Goal: Task Accomplishment & Management: Complete application form

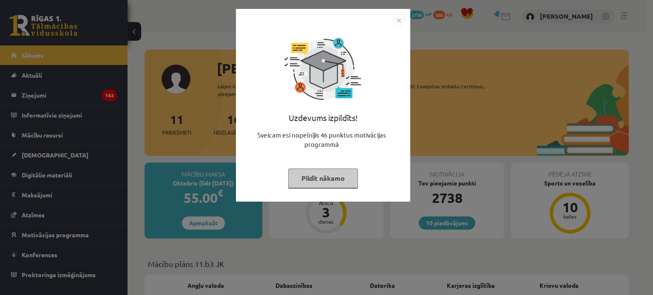
click at [319, 184] on button "Pildīt nākamo" at bounding box center [323, 179] width 70 height 20
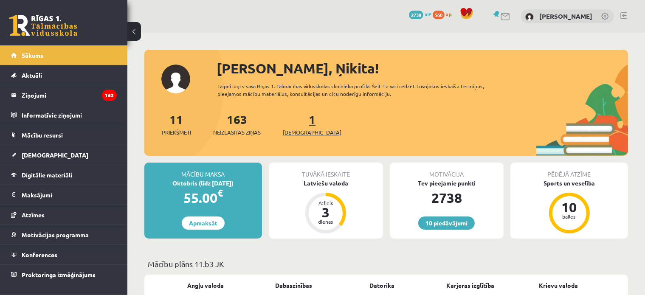
click at [300, 124] on link "1 Ieskaites" at bounding box center [312, 124] width 59 height 25
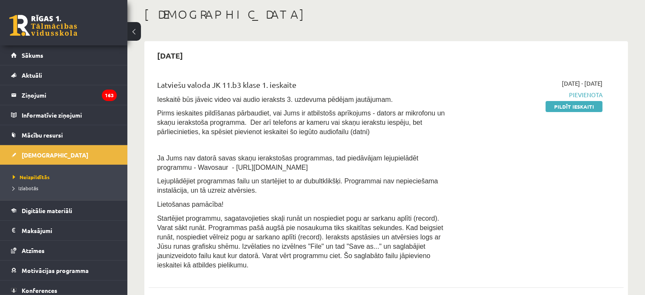
scroll to position [85, 0]
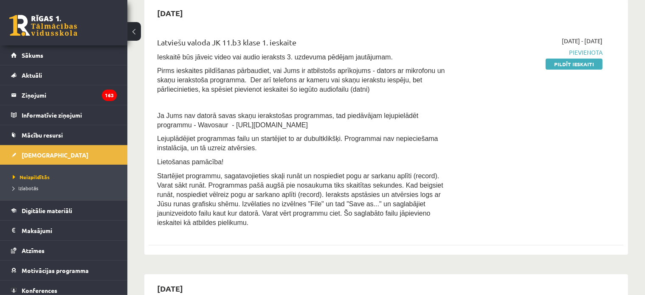
drag, startPoint x: 272, startPoint y: 123, endPoint x: 193, endPoint y: 128, distance: 78.7
click at [193, 128] on p "Ja Jums nav datorā savas skaņu ierakstošas programmas, tad piedāvājam lejupielā…" at bounding box center [303, 120] width 293 height 19
copy span "https://www.wavosaur.com/"
click at [280, 124] on p "Ja Jums nav datorā savas skaņu ierakstošas programmas, tad piedāvājam lejupielā…" at bounding box center [303, 120] width 293 height 19
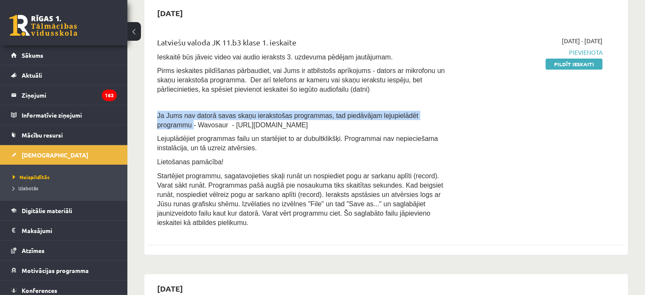
drag, startPoint x: 153, startPoint y: 113, endPoint x: 426, endPoint y: 110, distance: 273.2
click at [426, 110] on div "Latviešu valoda JK 11.b3 klase 1. ieskaite Ieskaitē būs jāveic video vai audio …" at bounding box center [303, 134] width 305 height 195
click at [421, 99] on div at bounding box center [421, 99] width 0 height 0
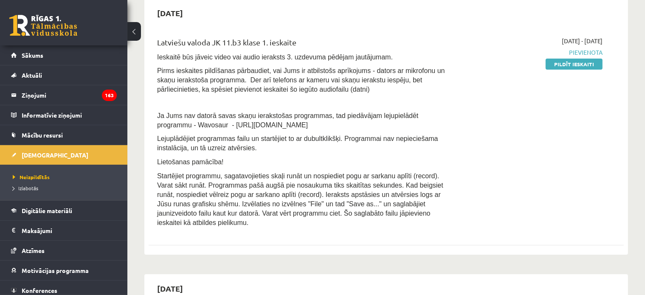
click at [420, 102] on p at bounding box center [303, 103] width 293 height 8
click at [573, 63] on link "Pildīt ieskaiti" at bounding box center [574, 64] width 57 height 11
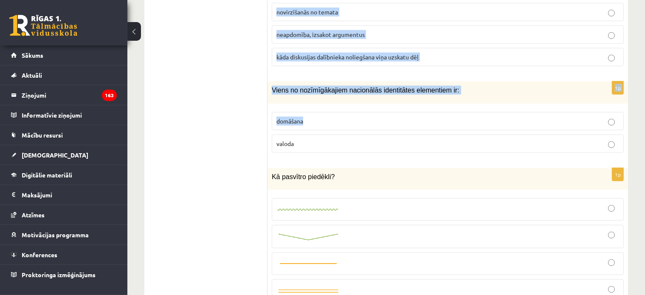
scroll to position [892, 0]
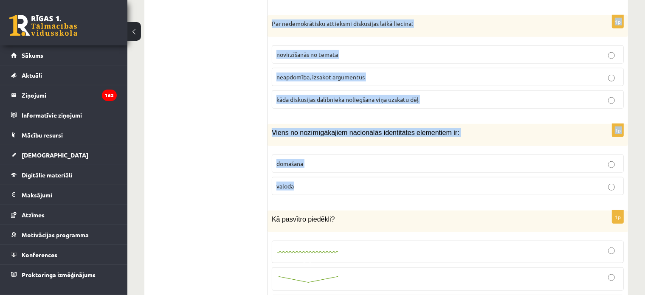
drag, startPoint x: 273, startPoint y: 80, endPoint x: 436, endPoint y: 171, distance: 186.6
click at [289, 182] on fieldset "domāšana valoda" at bounding box center [448, 174] width 352 height 48
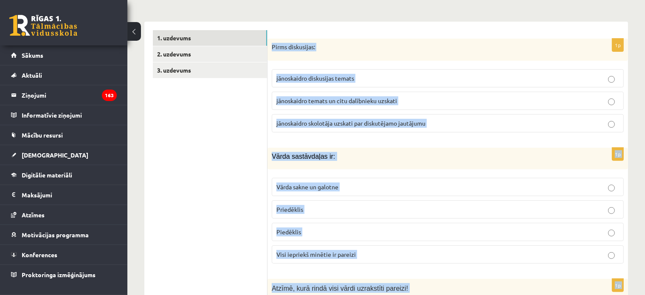
scroll to position [127, 0]
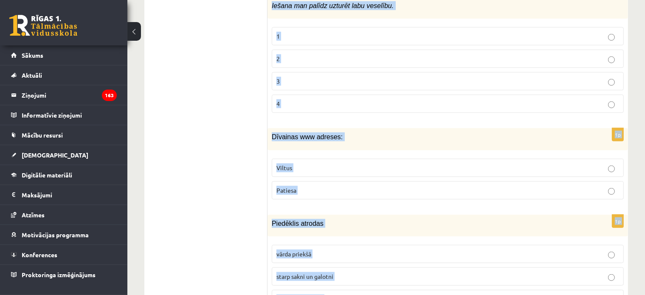
scroll to position [4093, 0]
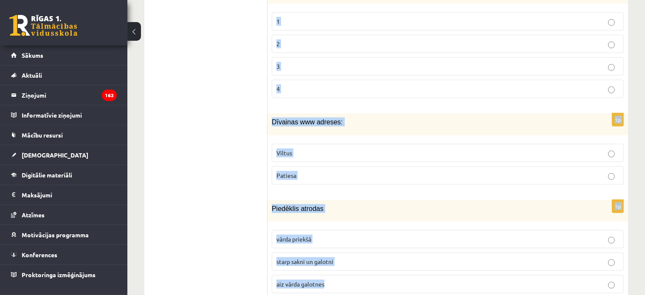
drag, startPoint x: 271, startPoint y: 162, endPoint x: 450, endPoint y: 251, distance: 200.1
copy form "Lorem ipsumdolor: sitametcons adipiscing elitse doeiusmodte incidi ut labo etdo…"
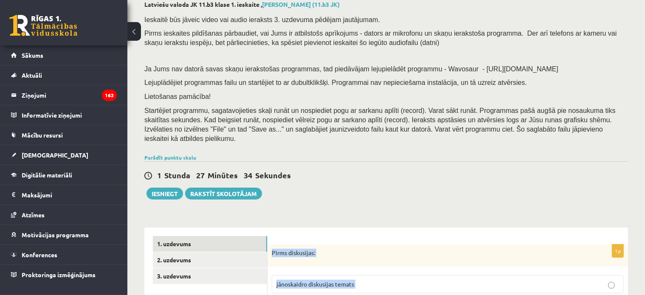
scroll to position [171, 0]
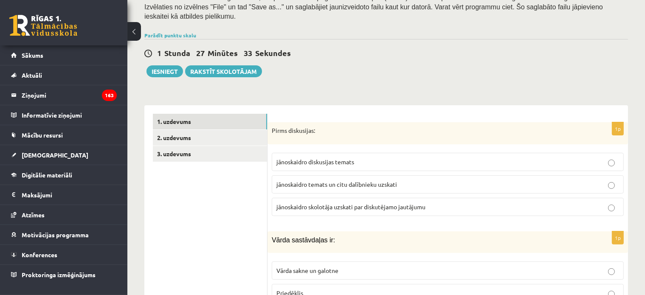
click at [452, 48] on div "1 Stunda 27 Minūtes 33 Sekundes" at bounding box center [386, 53] width 484 height 11
click at [351, 181] on span "jānoskaidro temats un citu dalībnieku uzskati" at bounding box center [337, 185] width 121 height 8
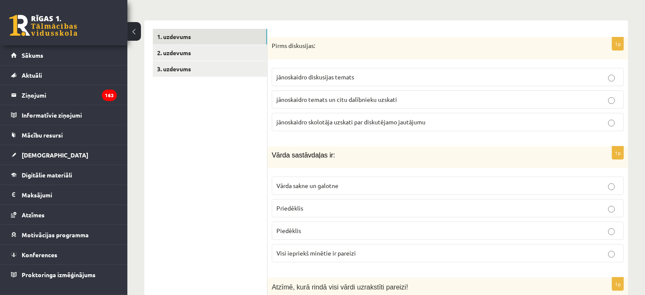
click at [343, 249] on span "Visi iepriekš minētie ir pareizi" at bounding box center [316, 253] width 79 height 8
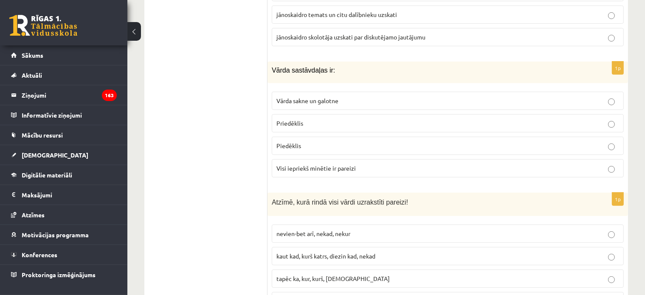
scroll to position [426, 0]
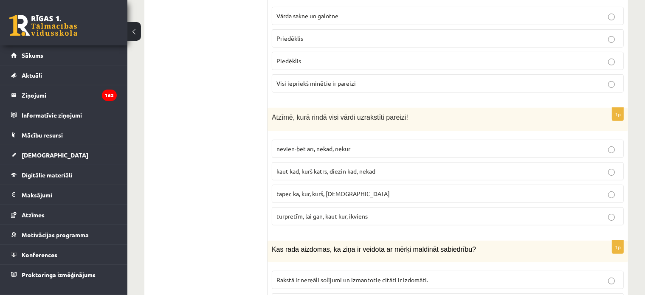
click at [338, 212] on span "turpretīm, lai gan, kaut kur, ikviens" at bounding box center [322, 216] width 91 height 8
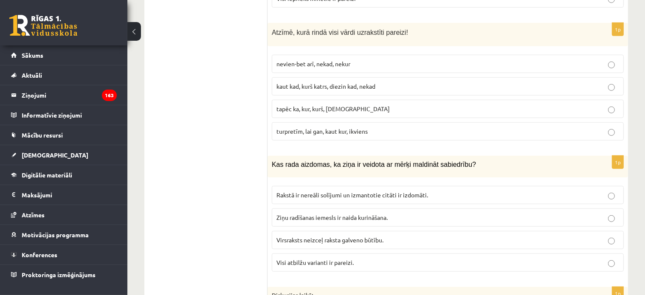
click at [319, 258] on p "Visi atbilžu varianti ir pareizi." at bounding box center [448, 262] width 343 height 9
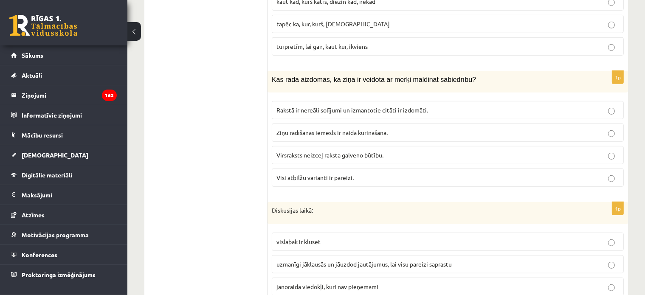
scroll to position [638, 0]
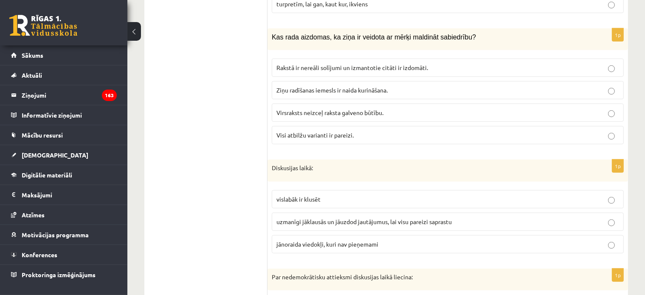
click at [332, 218] on span "uzmanīgi jāklausās un jāuzdod jautājumus, lai visu pareizi saprastu" at bounding box center [364, 222] width 175 height 8
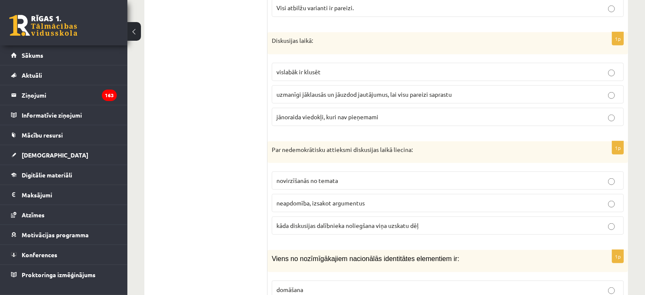
click at [319, 222] on span "kāda diskusijas dalībnieka noliegšana viņa uzskatu dēļ" at bounding box center [348, 226] width 142 height 8
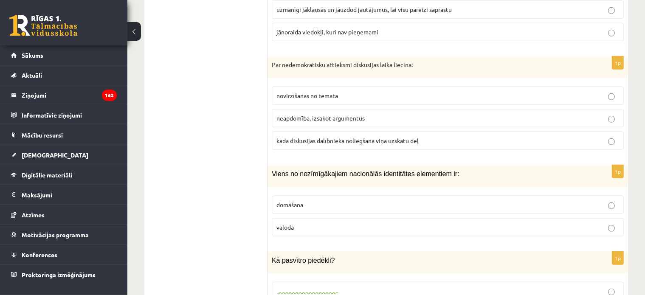
click at [302, 223] on p "valoda" at bounding box center [448, 227] width 343 height 9
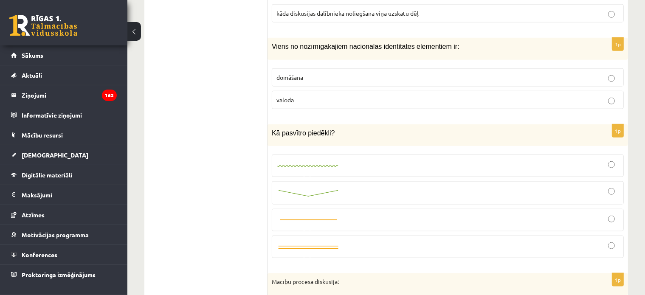
drag, startPoint x: 333, startPoint y: 120, endPoint x: 265, endPoint y: 117, distance: 67.6
click at [306, 130] on span "Kā pasvītro piedēkli?" at bounding box center [303, 133] width 63 height 7
click at [335, 129] on p "Kā pasvītro piedēkli?" at bounding box center [427, 133] width 310 height 9
click at [329, 129] on p "Kā pasvītro piedēkli?" at bounding box center [427, 133] width 310 height 9
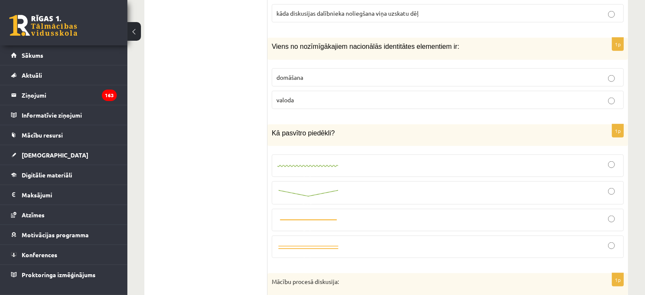
click at [326, 130] on span "Kā pasvītro piedēkli?" at bounding box center [303, 133] width 63 height 7
drag, startPoint x: 328, startPoint y: 119, endPoint x: 268, endPoint y: 121, distance: 59.5
click at [268, 124] on div "Kā pasvītro piedēkli?" at bounding box center [448, 135] width 361 height 22
click at [263, 124] on div at bounding box center [263, 124] width 0 height 0
click at [381, 130] on div "Kā pasvītro piedēkli?" at bounding box center [448, 135] width 361 height 22
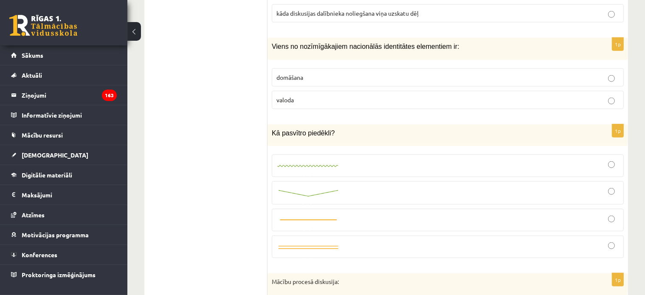
click at [333, 164] on img at bounding box center [309, 167] width 64 height 6
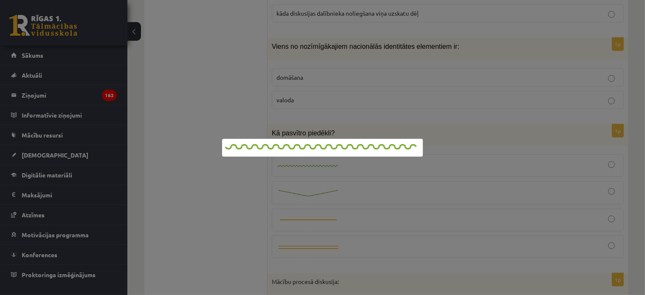
click at [503, 158] on div at bounding box center [322, 147] width 645 height 295
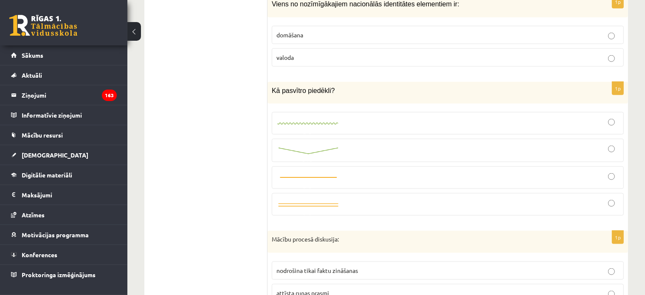
scroll to position [1106, 0]
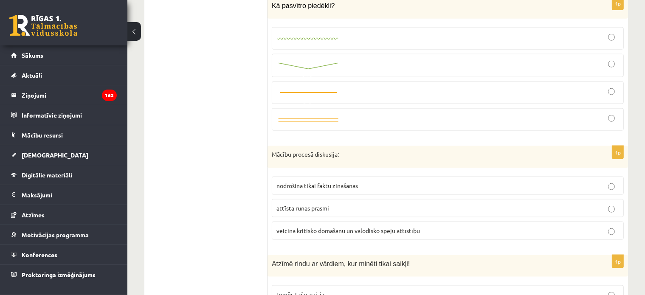
click at [337, 227] on span "veicina kritisko domāšanu un valodisko spēju attīstību" at bounding box center [349, 231] width 144 height 8
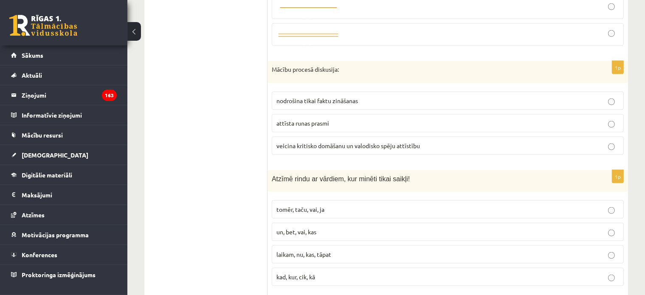
click at [299, 206] on span "tomēr, taču, vai, ja" at bounding box center [301, 210] width 48 height 8
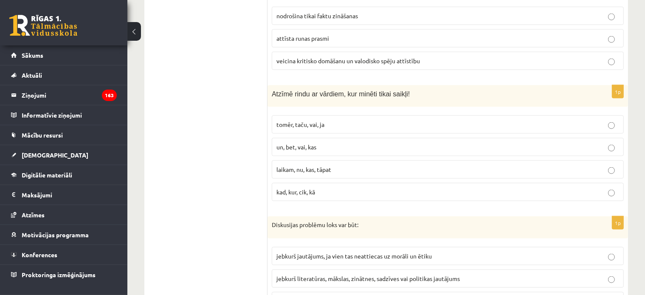
scroll to position [1361, 0]
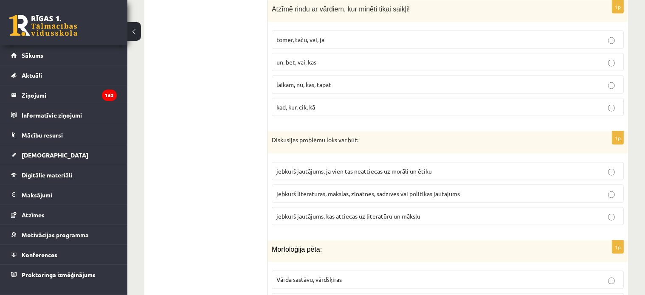
click at [333, 190] on span "jebkurš literatūras, mākslas, zinātnes, sadzīves vai politikas jautājums" at bounding box center [369, 194] width 184 height 8
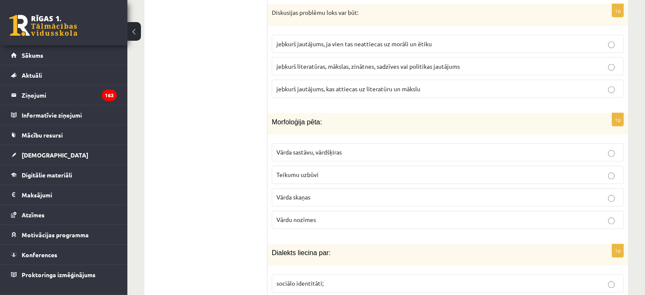
click at [323, 149] on span "Vārda sastāvu, vārdšķiras" at bounding box center [309, 153] width 65 height 8
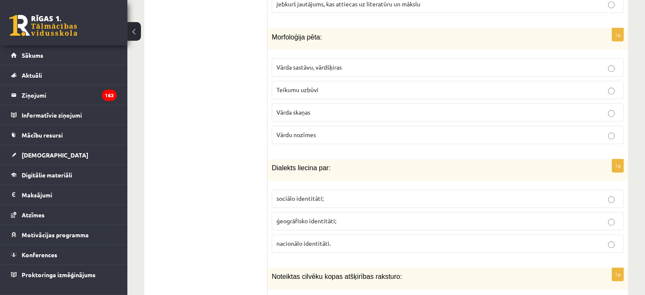
click at [321, 218] on span "ģeogrāfisko identitāti;" at bounding box center [307, 222] width 60 height 8
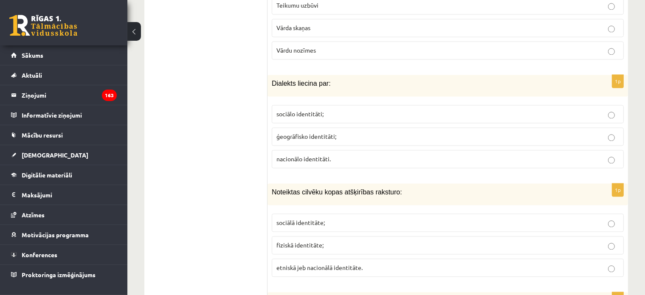
click at [332, 264] on span "etniskā jeb nacionālā identitāte." at bounding box center [320, 268] width 86 height 8
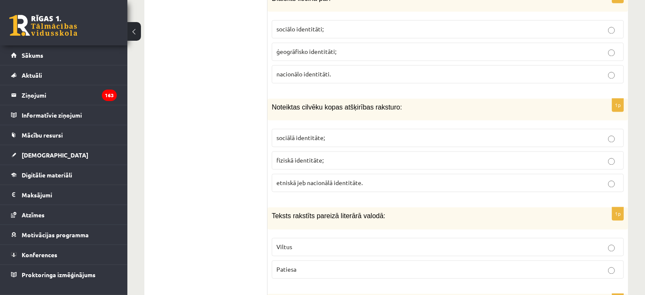
drag, startPoint x: 302, startPoint y: 251, endPoint x: 310, endPoint y: 244, distance: 10.2
click at [303, 265] on p "Patiesa" at bounding box center [448, 269] width 343 height 9
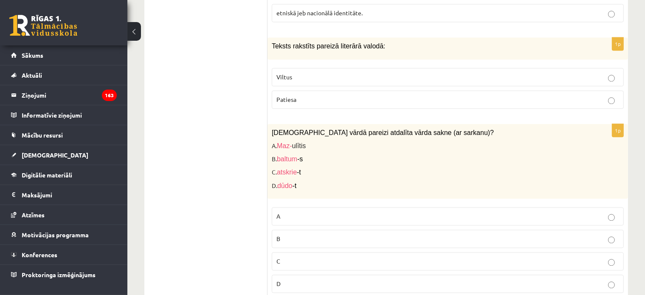
click at [295, 257] on p "C" at bounding box center [448, 261] width 343 height 9
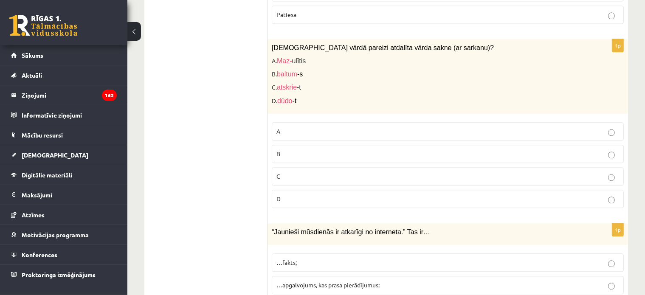
scroll to position [2083, 0]
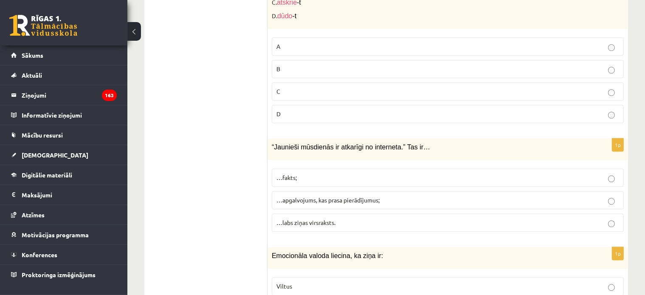
click at [336, 196] on span "…apgalvojums, kas prasa pierādījumus;" at bounding box center [328, 200] width 103 height 8
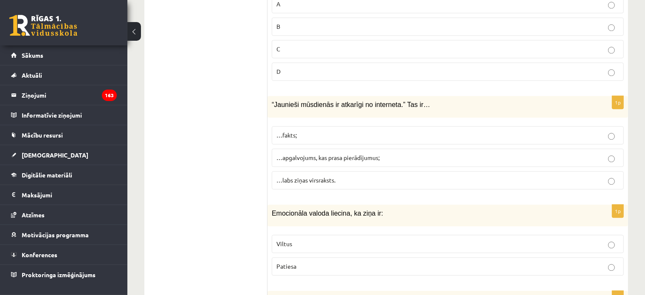
click at [298, 240] on p "Viltus" at bounding box center [448, 244] width 343 height 9
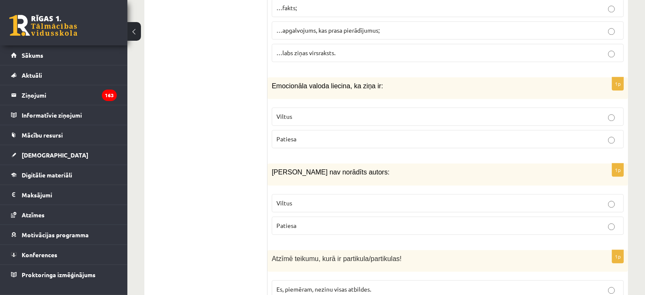
click at [292, 199] on p "Viltus" at bounding box center [448, 203] width 343 height 9
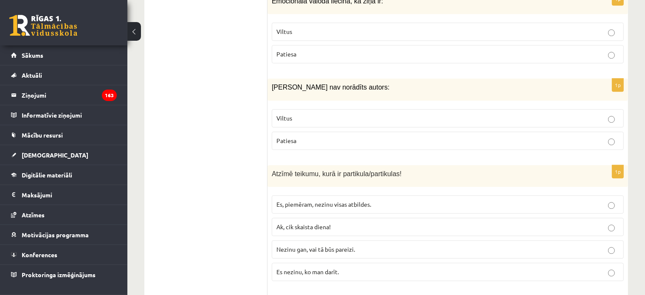
click at [330, 246] on span "Nezinu gan, vai tā būs pareizi." at bounding box center [316, 250] width 79 height 8
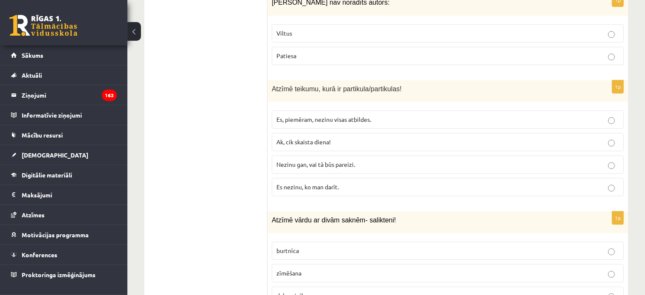
scroll to position [2508, 0]
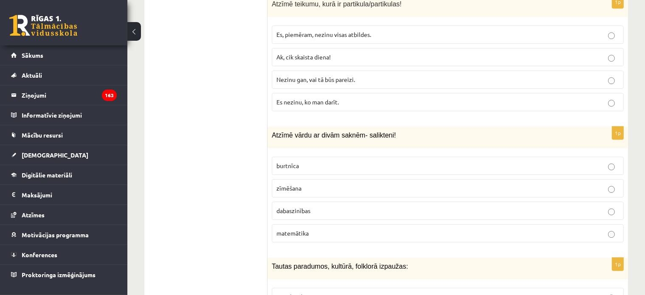
click at [301, 207] on span "dabaszinības" at bounding box center [294, 211] width 34 height 8
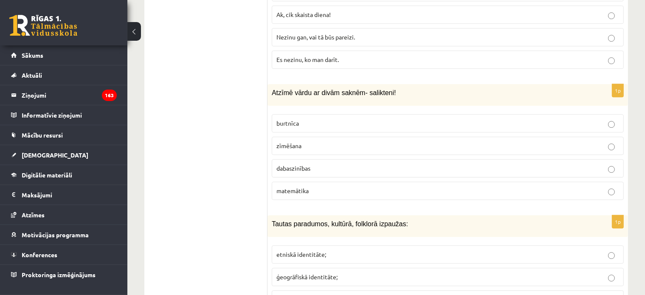
scroll to position [2593, 0]
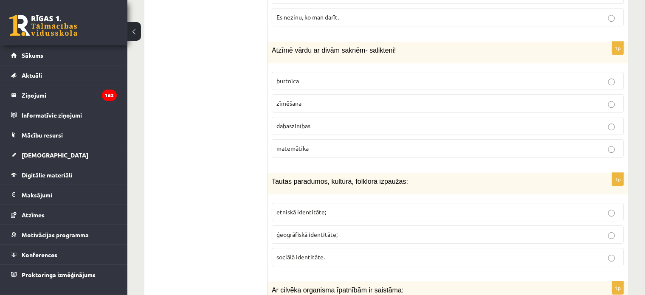
click at [297, 203] on label "etniskā identitāte;" at bounding box center [448, 212] width 352 height 18
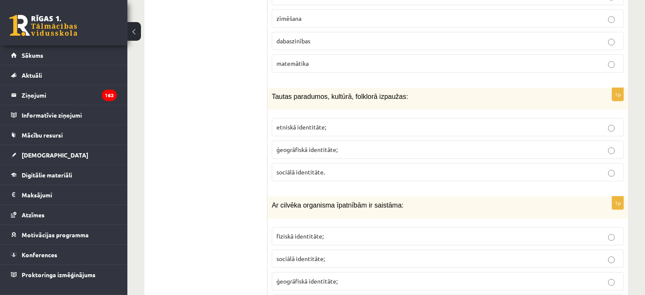
click at [327, 232] on p "fiziskā identitāte;" at bounding box center [448, 236] width 343 height 9
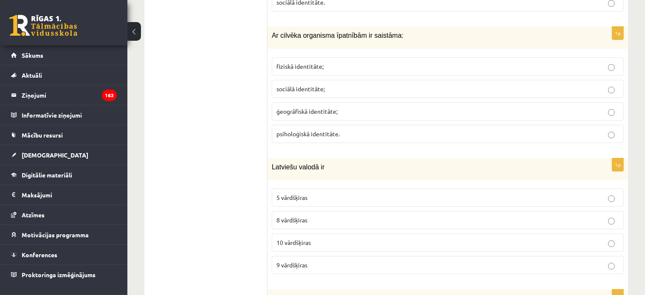
click at [300, 239] on span "10 vārdšķiras" at bounding box center [294, 243] width 34 height 8
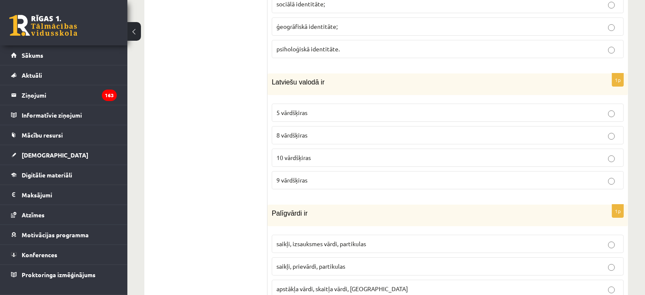
scroll to position [2975, 0]
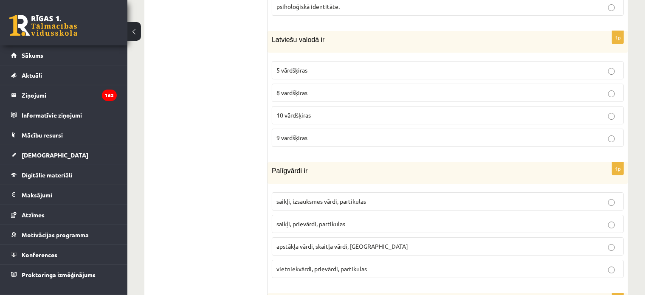
click at [329, 220] on p "saikļi, prievārdi, partikulas" at bounding box center [448, 224] width 343 height 9
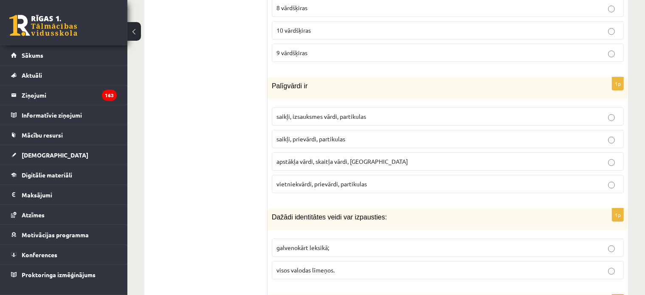
scroll to position [3102, 0]
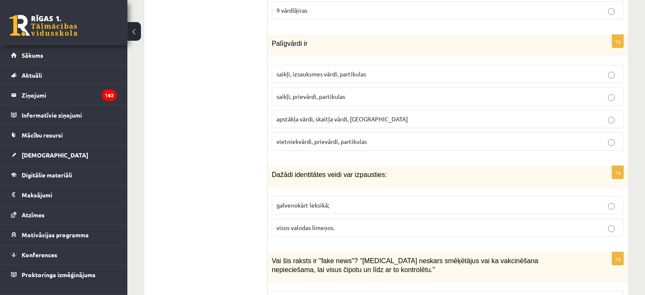
click at [313, 219] on label "visos valodas līmeņos." at bounding box center [448, 228] width 352 height 18
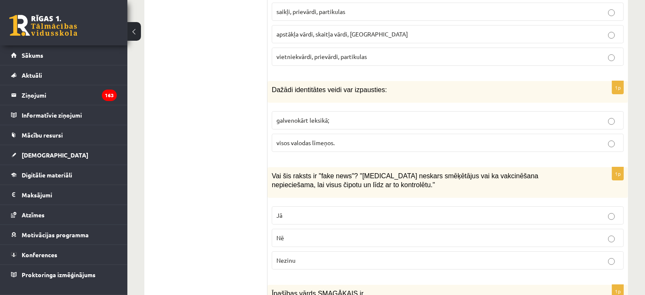
click at [320, 206] on label "Jā" at bounding box center [448, 215] width 352 height 18
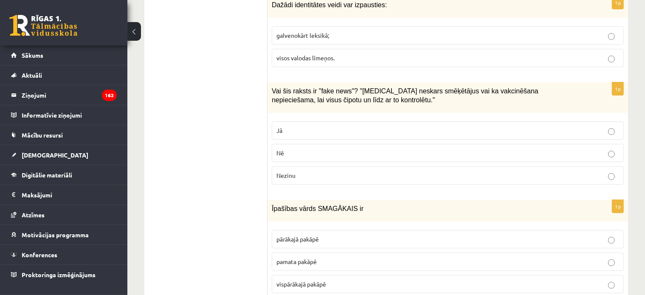
scroll to position [3315, 0]
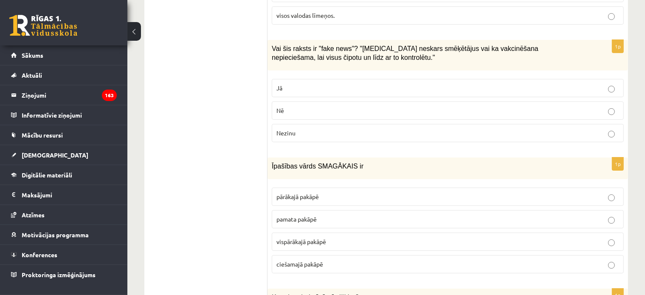
click at [325, 238] on span "vispārākajā pakāpē" at bounding box center [302, 242] width 50 height 8
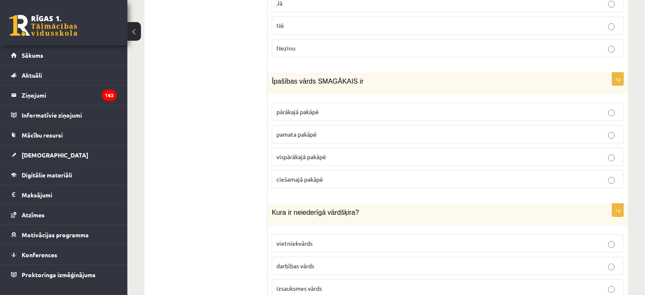
scroll to position [3442, 0]
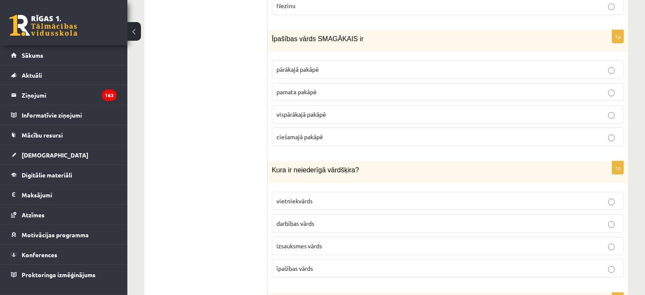
click at [318, 242] on span "izsauksmes vārds" at bounding box center [299, 246] width 45 height 8
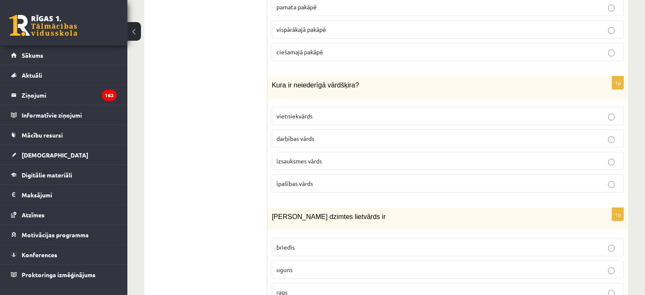
scroll to position [3612, 0]
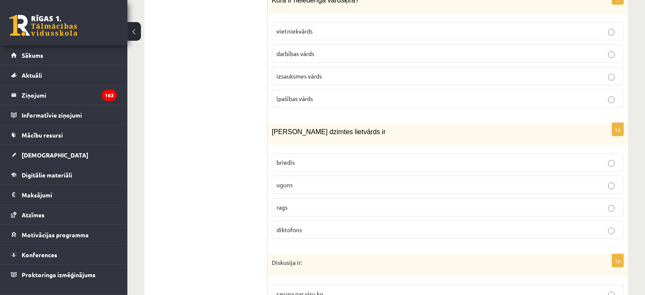
click at [285, 176] on label "uguns" at bounding box center [448, 185] width 352 height 18
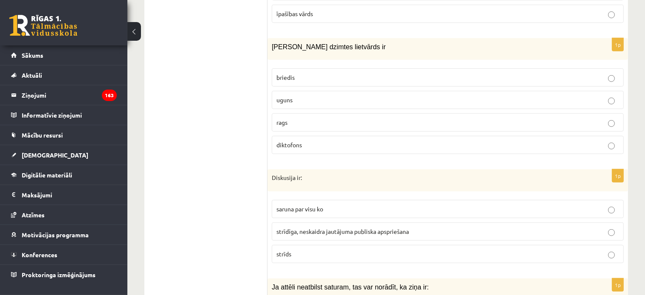
scroll to position [3740, 0]
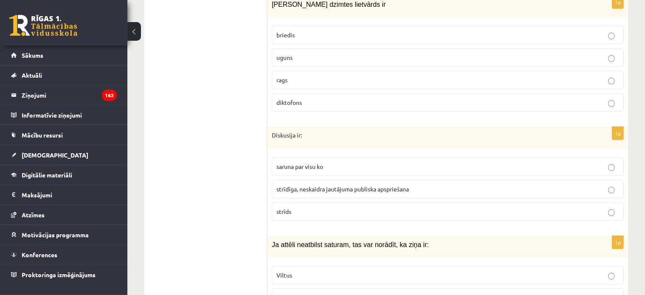
click at [315, 185] on span "strīdīga, neskaidra jautājuma publiska apspriešana" at bounding box center [343, 189] width 133 height 8
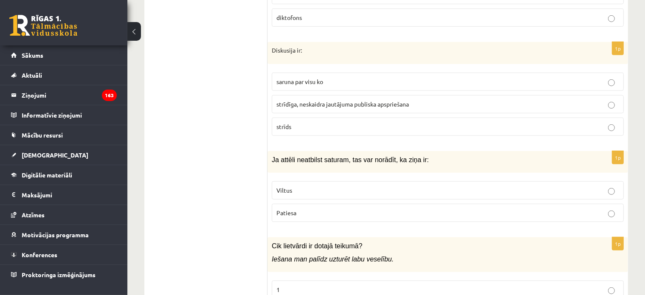
click at [300, 186] on p "Viltus" at bounding box center [448, 190] width 343 height 9
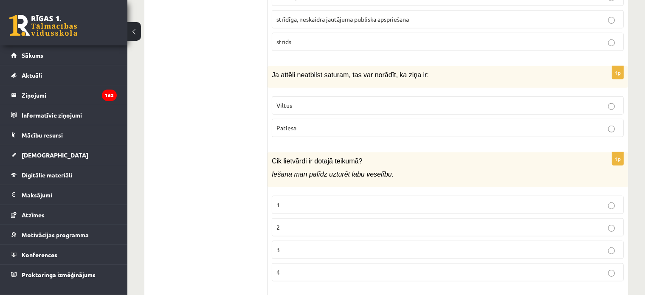
click at [288, 218] on label "2" at bounding box center [448, 227] width 352 height 18
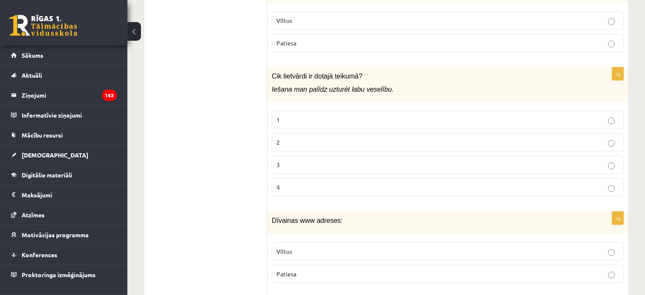
click at [290, 243] on label "Viltus" at bounding box center [448, 252] width 352 height 18
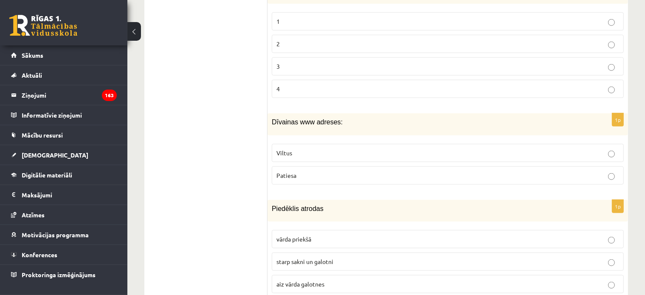
click at [307, 258] on span "starp sakni un galotni" at bounding box center [305, 262] width 57 height 8
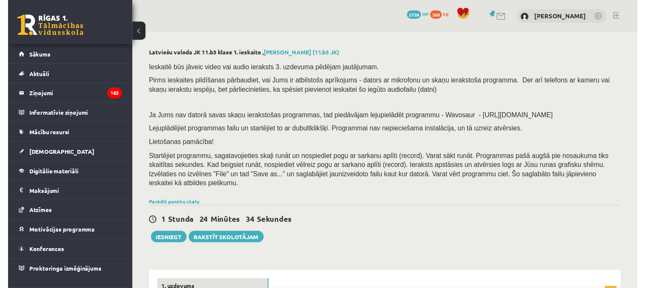
scroll to position [212, 0]
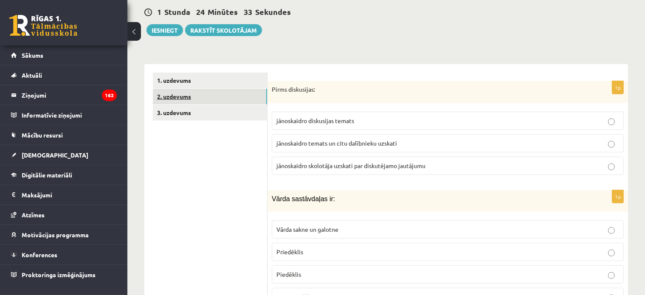
click at [206, 89] on link "2. uzdevums" at bounding box center [210, 97] width 114 height 16
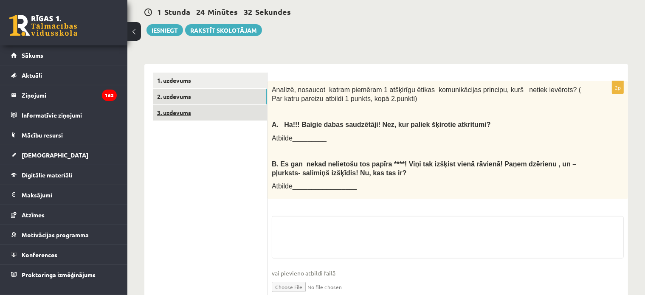
click at [187, 105] on link "3. uzdevums" at bounding box center [210, 113] width 114 height 16
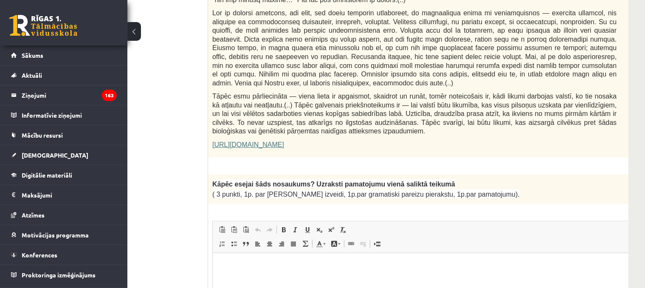
scroll to position [510, 59]
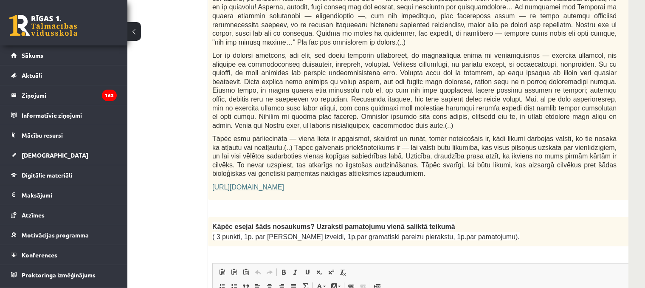
click at [284, 184] on link "[URL][DOMAIN_NAME]" at bounding box center [248, 187] width 72 height 7
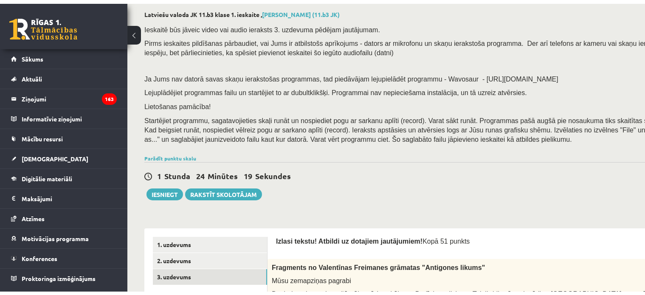
scroll to position [212, 0]
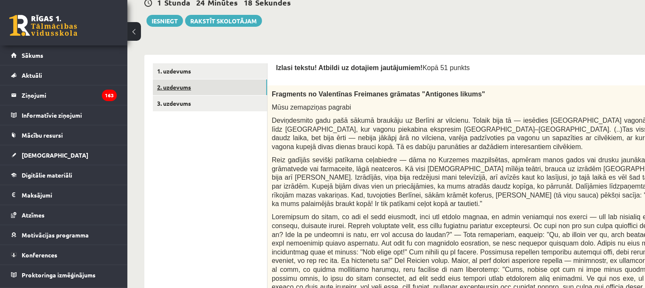
click at [183, 85] on link "2. uzdevums" at bounding box center [210, 87] width 114 height 16
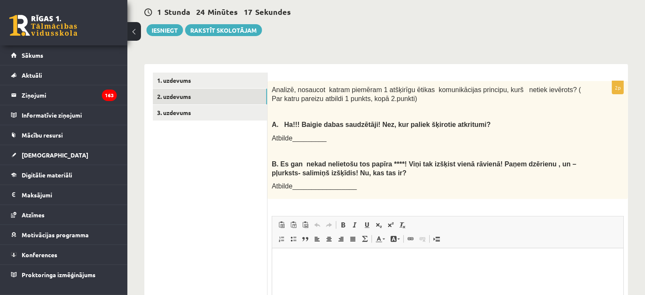
scroll to position [0, 0]
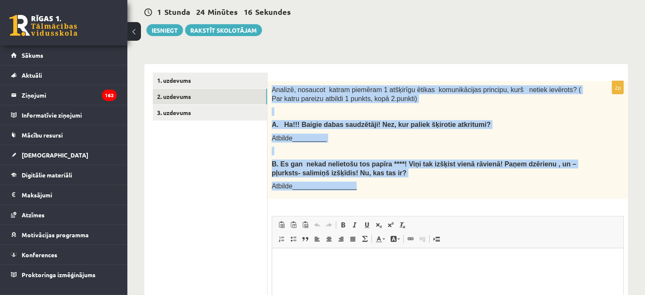
drag, startPoint x: 366, startPoint y: 178, endPoint x: 272, endPoint y: 70, distance: 143.4
click at [272, 70] on div "2p Analizē, nosaucot katram piemēram 1 atšķirīgu ētikas komunikācijas principu,…" at bounding box center [448, 232] width 361 height 337
copy div "Analizē, nosaucot katram piemēram 1 atšķirīgu ētikas komunikācijas principu, ku…"
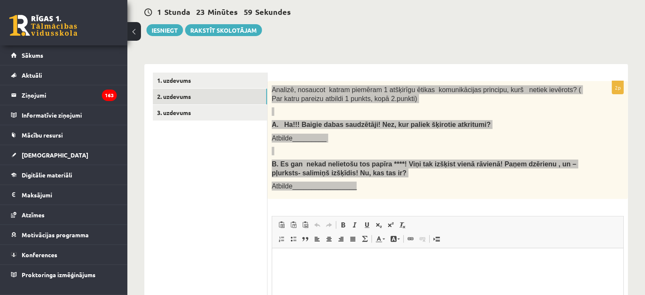
click at [285, 258] on p "Визуальный текстовый редактор, wiswyg-editor-user-answer-47433871390220" at bounding box center [447, 261] width 334 height 9
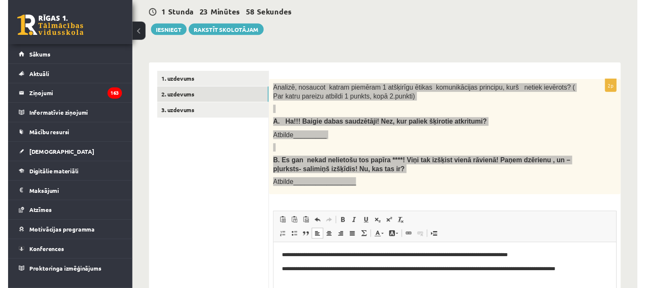
scroll to position [255, 0]
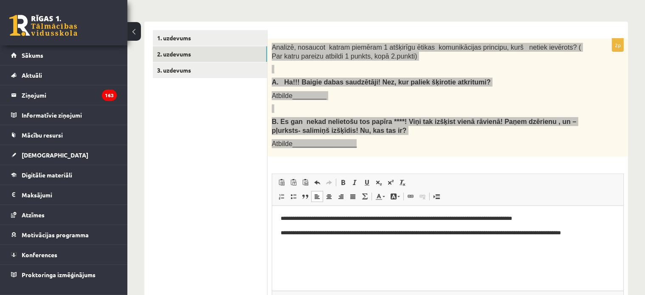
click at [276, 234] on html "**********" at bounding box center [447, 226] width 351 height 40
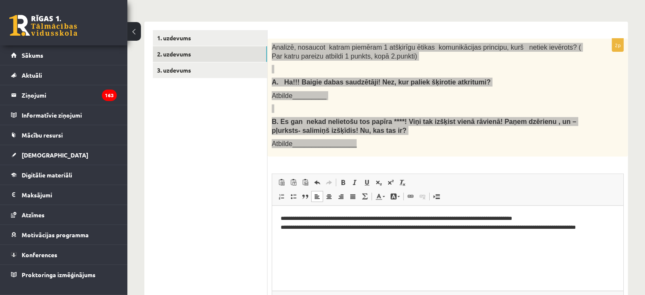
click at [287, 231] on p "**********" at bounding box center [447, 224] width 335 height 18
click at [285, 220] on p "**********" at bounding box center [447, 224] width 335 height 18
click at [368, 220] on p "**********" at bounding box center [447, 224] width 335 height 18
click at [419, 229] on p "**********" at bounding box center [447, 224] width 335 height 18
click at [537, 228] on p "**********" at bounding box center [447, 224] width 335 height 18
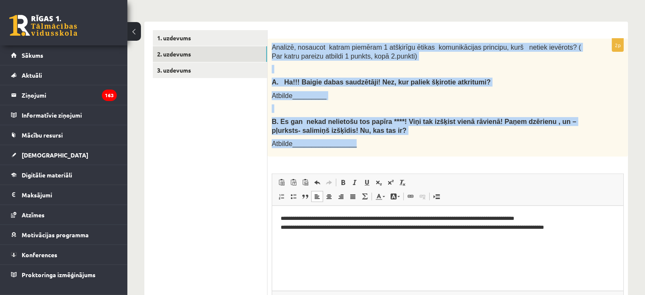
click at [474, 124] on p "B. Es gan nekad nelietošu tos papīra ****! Viņi tak izšķist vienā rāvienā! Paņe…" at bounding box center [427, 125] width 310 height 17
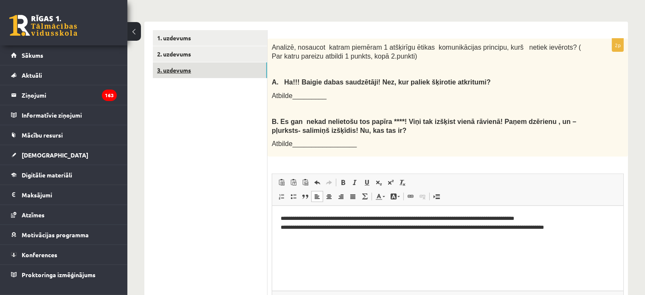
click at [172, 62] on link "3. uzdevums" at bounding box center [210, 70] width 114 height 16
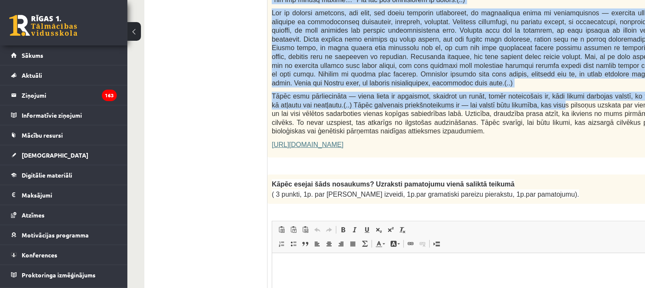
scroll to position [510, 0]
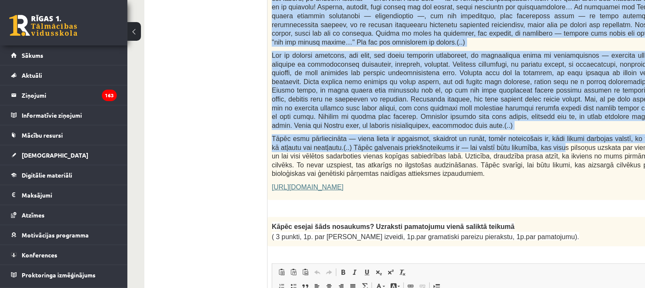
drag, startPoint x: 272, startPoint y: 48, endPoint x: 608, endPoint y: 218, distance: 376.9
copy form "Loremipsu do Sitametcon Adipiscin elitsedd "Eiusmodte incidi" Utla etdolorema a…"
click at [437, 158] on p "Tāpēc esmu pārliecināta — viena lieta ir apgaismot, skaidrot un runāt, tomēr no…" at bounding box center [474, 156] width 404 height 44
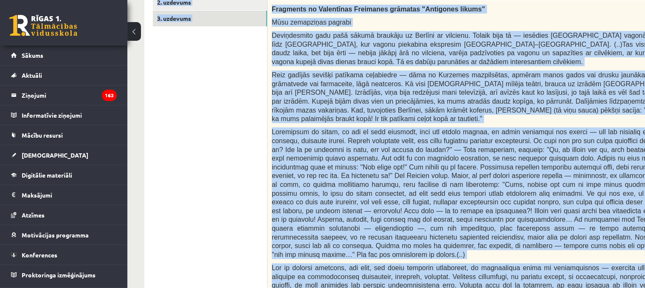
scroll to position [127, 0]
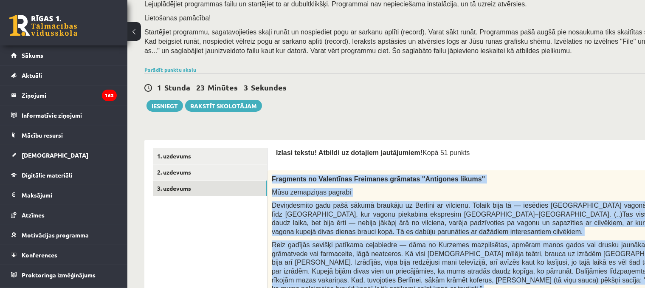
drag, startPoint x: 436, startPoint y: 153, endPoint x: 273, endPoint y: 166, distance: 163.7
copy div "Loremipsu do Sitametcon Adipiscin elitsedd "Eiusmodte incidi" Utla etdolorema a…"
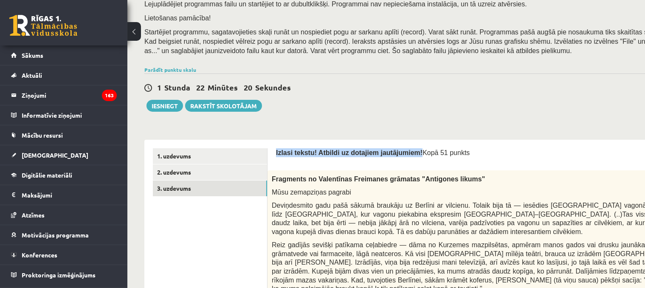
drag, startPoint x: 405, startPoint y: 154, endPoint x: 275, endPoint y: 147, distance: 130.6
click at [269, 137] on div at bounding box center [269, 137] width 0 height 0
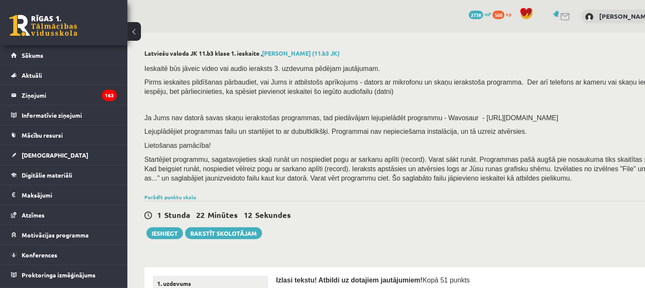
drag, startPoint x: 430, startPoint y: 178, endPoint x: 144, endPoint y: 153, distance: 287.0
click at [157, 157] on span "Startējiet programmu, sagatavojieties skaļi runāt un nospiediet pogu ar sarkanu…" at bounding box center [410, 169] width 532 height 26
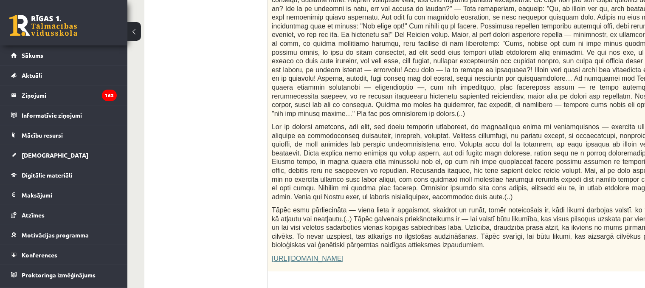
scroll to position [651, 0]
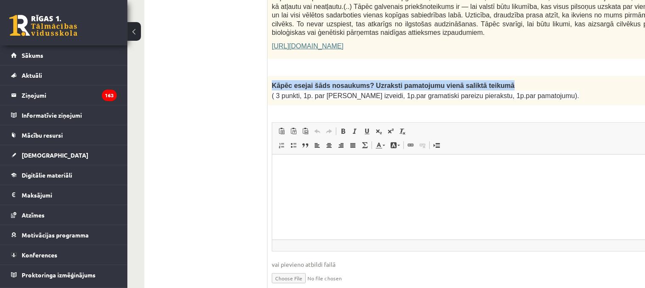
drag, startPoint x: 518, startPoint y: 65, endPoint x: 272, endPoint y: 61, distance: 246.0
click at [272, 80] on p "Kāpēc esejai šāds nosaukums? Uzraksti pamatojumu vienā saliktā teikumā" at bounding box center [474, 85] width 404 height 10
copy span "Kāpēc esejai šāds nosaukums? Uzraksti pamatojumu vienā saliktā teikumā"
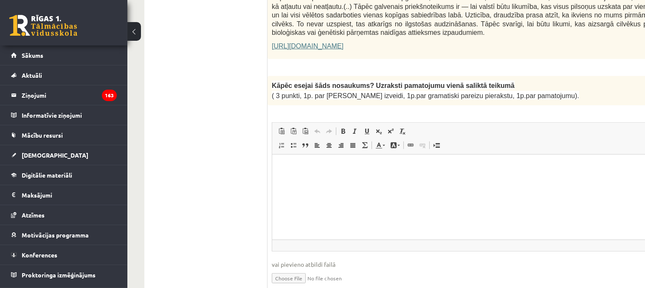
click at [529, 90] on p "( 3 punkti, 1p. par [PERSON_NAME] izveidi, 1p.par gramatiski pareizu pierakstu,…" at bounding box center [474, 95] width 404 height 10
drag, startPoint x: 551, startPoint y: 74, endPoint x: 265, endPoint y: 66, distance: 285.6
click at [288, 82] on span "Kāpēc esejai šāds nosaukums? Uzraksti pamatojumu vienā saliktā teikumā" at bounding box center [393, 85] width 243 height 7
drag, startPoint x: 272, startPoint y: 65, endPoint x: 546, endPoint y: 80, distance: 274.5
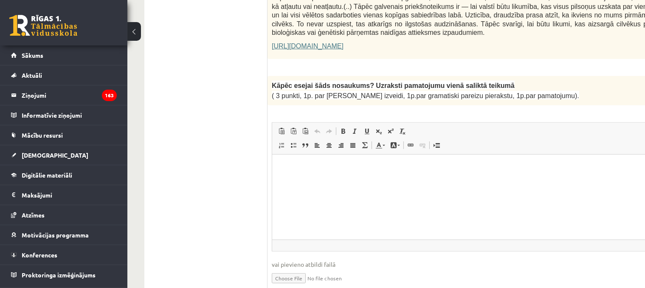
click at [546, 80] on div "Kāpēc esejai šāds nosaukums? Uzraksti pamatojumu vienā saliktā teikumā ( 3 punk…" at bounding box center [495, 90] width 455 height 29
copy div "Kāpēc esejai šāds nosaukums? Uzraksti pamatojumu vienā saliktā teikumā ( 3 punk…"
click at [345, 180] on html at bounding box center [495, 167] width 446 height 26
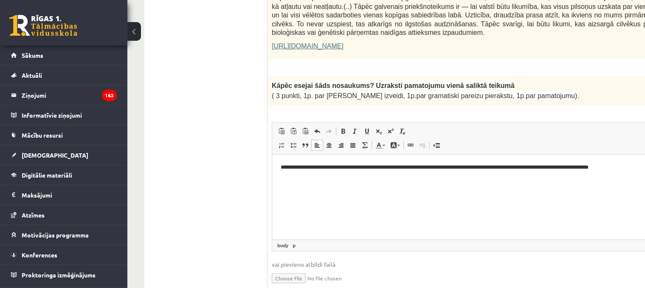
scroll to position [778, 0]
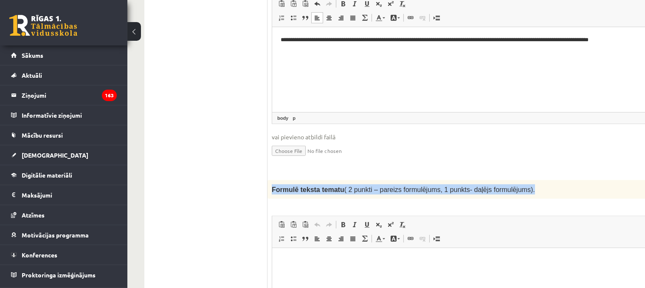
drag, startPoint x: 511, startPoint y: 166, endPoint x: 269, endPoint y: 166, distance: 242.1
click at [269, 180] on div "Formulē teksta tematu ( 2 punkti – pareizs formulējums, 1 punkts- daļējs formul…" at bounding box center [495, 189] width 455 height 19
copy span "Formulē teksta tematu ( 2 punkti – pareizs formulējums, 1 punkts- daļējs formul…"
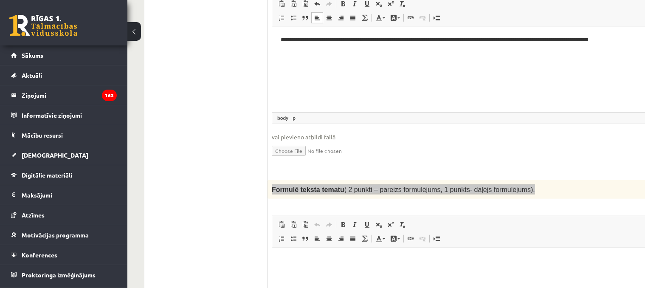
click at [291, 260] on p "Визуальный текстовый редактор, wiswyg-editor-user-answer-47433877803660" at bounding box center [494, 260] width 429 height 9
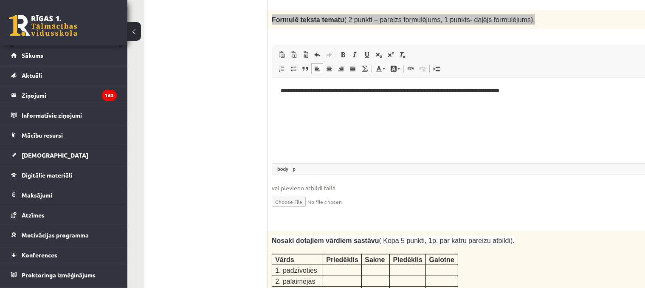
scroll to position [991, 0]
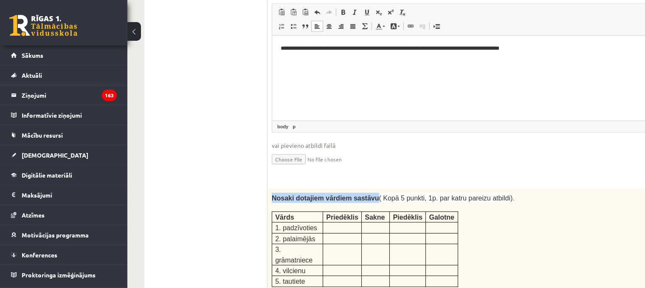
drag, startPoint x: 270, startPoint y: 176, endPoint x: 366, endPoint y: 177, distance: 95.6
click at [366, 189] on div "Nosaki dotajiem vārdiem sastāvu ( Kopā 5 punkti, 1p. par katru pareizu atbildi)…" at bounding box center [495, 240] width 455 height 103
click at [360, 180] on div at bounding box center [360, 180] width 0 height 0
click at [467, 193] on div "Nosaki dotajiem vārdiem sastāvu ( Kopā 5 punkti, 1p. par katru pareizu atbildi)…" at bounding box center [495, 240] width 455 height 103
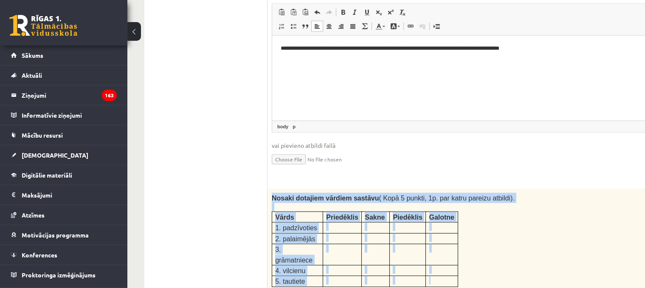
drag, startPoint x: 272, startPoint y: 178, endPoint x: 455, endPoint y: 244, distance: 194.7
click at [455, 244] on div "Nosaki dotajiem vārdiem sastāvu ( Kopā 5 punkti, 1p. par katru pareizu atbildi)…" at bounding box center [495, 240] width 455 height 103
copy div "Nosaki dotajiem vārdiem sastāvu ( Kopā 5 punkti, 1p. par katru pareizu atbildi)…"
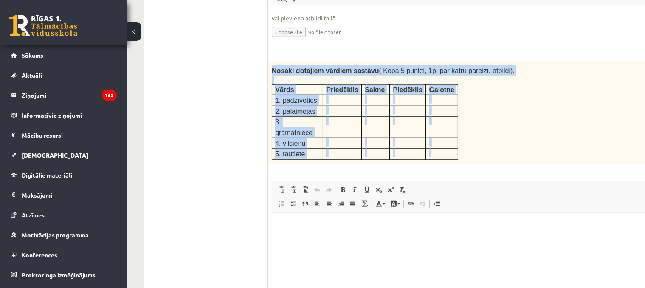
scroll to position [1161, 0]
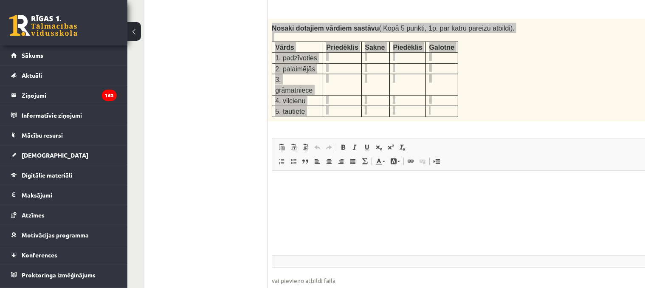
click at [300, 196] on html at bounding box center [495, 183] width 446 height 26
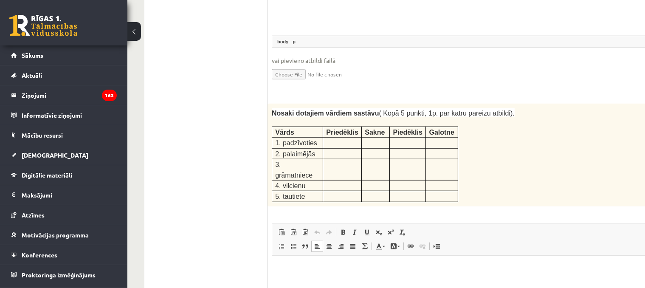
click at [313, 281] on html at bounding box center [495, 268] width 446 height 26
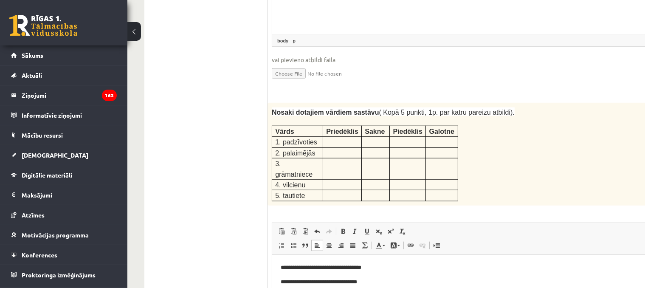
scroll to position [1161, 0]
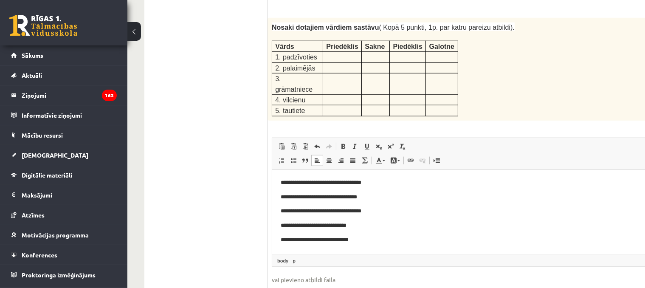
click at [278, 238] on html "**********" at bounding box center [495, 211] width 446 height 83
click at [314, 240] on p "**********" at bounding box center [483, 239] width 407 height 9
click at [344, 240] on p "**********" at bounding box center [483, 239] width 407 height 9
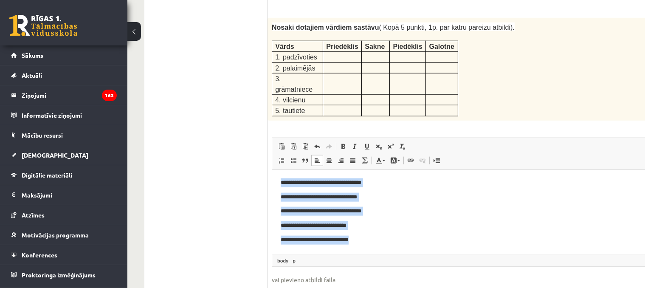
drag, startPoint x: 354, startPoint y: 243, endPoint x: 207, endPoint y: 156, distance: 170.8
click at [272, 170] on html "**********" at bounding box center [495, 211] width 446 height 83
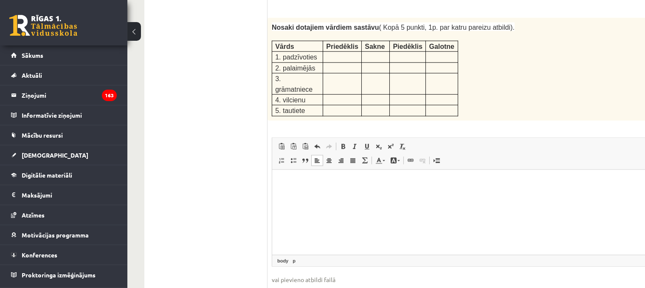
click at [444, 284] on input "file" at bounding box center [495, 292] width 447 height 17
click at [299, 195] on html at bounding box center [495, 183] width 446 height 26
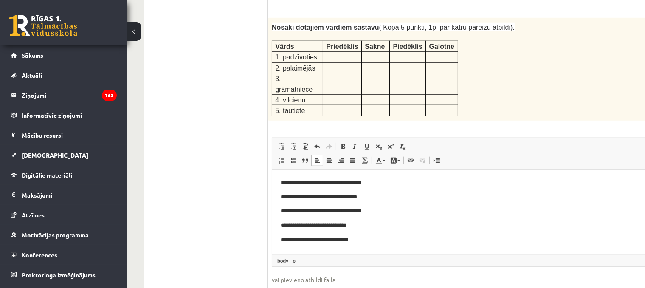
click at [315, 187] on body "**********" at bounding box center [494, 211] width 429 height 66
click at [316, 181] on p "**********" at bounding box center [483, 182] width 407 height 9
click at [313, 198] on p "**********" at bounding box center [483, 196] width 407 height 9
click at [311, 184] on p "**********" at bounding box center [483, 182] width 407 height 9
click at [319, 212] on p "**********" at bounding box center [483, 210] width 407 height 9
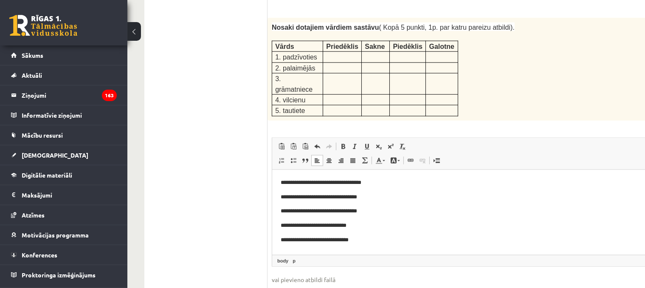
click at [319, 212] on p "**********" at bounding box center [483, 210] width 407 height 9
click at [314, 227] on p "**********" at bounding box center [483, 225] width 407 height 9
click at [312, 242] on p "**********" at bounding box center [483, 239] width 407 height 9
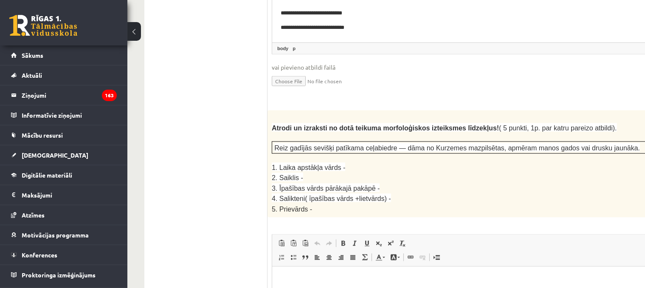
scroll to position [1331, 0]
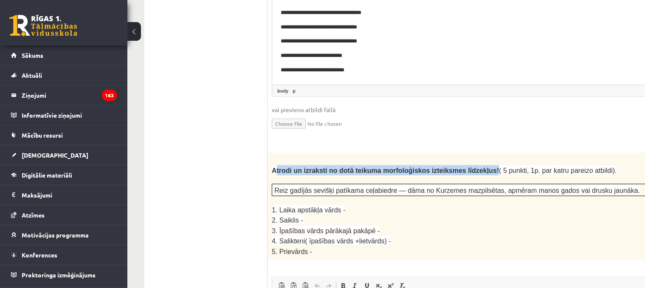
drag, startPoint x: 275, startPoint y: 129, endPoint x: 467, endPoint y: 130, distance: 192.0
click at [467, 167] on span "Atrodi un izraksti no dotā teikuma morfoloģiskos izteiksmes līdzekļus! ( 5 punk…" at bounding box center [444, 170] width 345 height 7
click at [462, 135] on div at bounding box center [462, 135] width 0 height 0
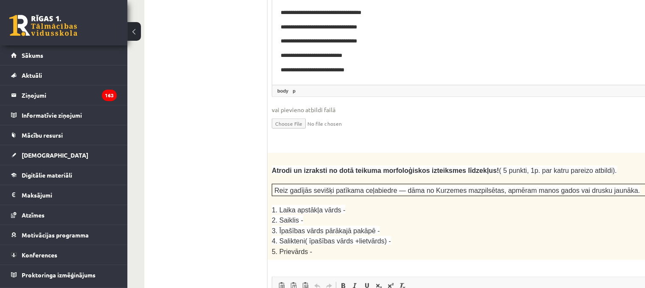
click at [477, 205] on p "1. Laika apstākļa vārds -" at bounding box center [474, 210] width 404 height 10
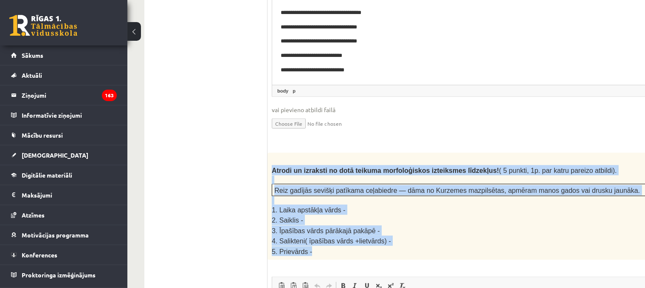
drag, startPoint x: 337, startPoint y: 206, endPoint x: 271, endPoint y: 130, distance: 99.9
click at [271, 153] on div "Atrodi un izraksti no dotā teikuma morfoloģiskos izteiksmes līdzekļus! ( 5 punk…" at bounding box center [495, 206] width 455 height 107
copy div "Atrodi un izraksti no dotā teikuma morfoloģiskos izteiksmes līdzekļus! ( 5 punk…"
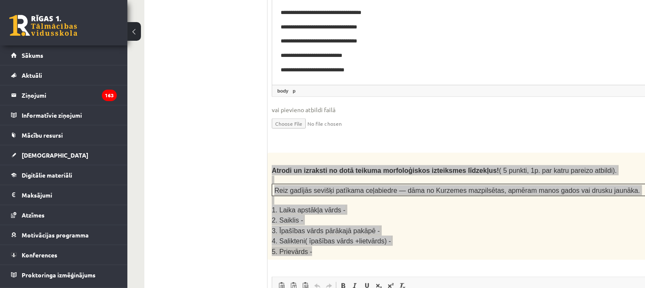
paste body "Визуальный текстовый редактор, wiswyg-editor-user-answer-47433963075820"
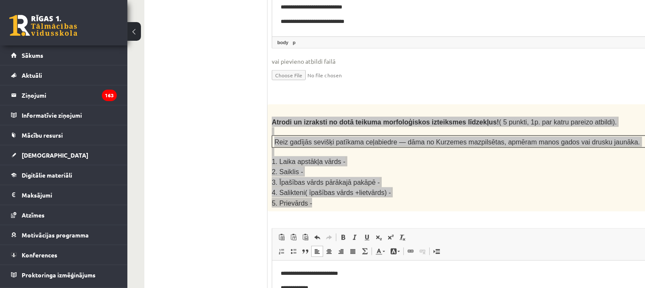
scroll to position [1422, 0]
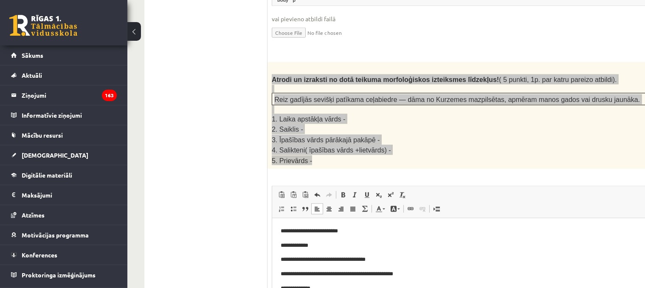
click at [307, 288] on p "**********" at bounding box center [483, 288] width 407 height 9
click at [280, 288] on html "**********" at bounding box center [495, 259] width 446 height 83
drag, startPoint x: 372, startPoint y: 276, endPoint x: 305, endPoint y: 275, distance: 67.1
click at [305, 275] on p "**********" at bounding box center [483, 279] width 407 height 18
click at [363, 260] on p "**********" at bounding box center [483, 259] width 407 height 9
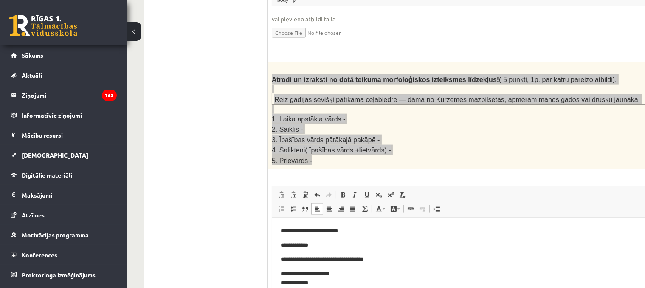
click at [279, 273] on html "**********" at bounding box center [495, 257] width 446 height 78
click at [279, 259] on html "**********" at bounding box center [495, 254] width 446 height 72
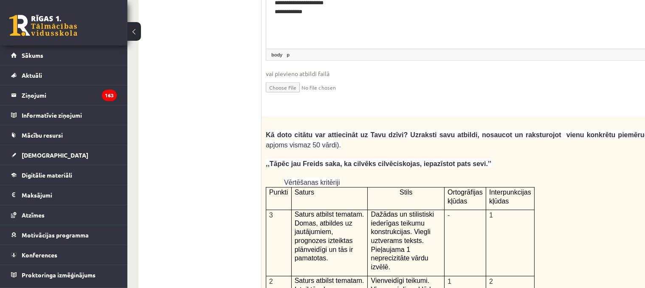
scroll to position [1677, 59]
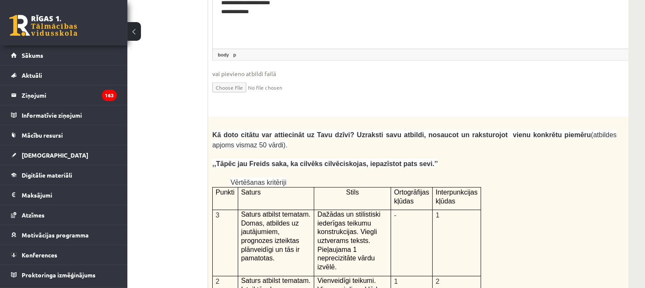
drag, startPoint x: 212, startPoint y: 84, endPoint x: 546, endPoint y: 85, distance: 333.9
click at [546, 131] on span "Kā doto citātu var attiecināt uz Tavu dzīvi? Uzraksti savu atbildi, nosaucot un…" at bounding box center [401, 134] width 379 height 7
click at [541, 72] on div at bounding box center [541, 72] width 0 height 0
click at [494, 158] on p ",,Tāpēc jau Freids saka, ka cilvēks cilvēciskojas, iepazīstot pats sevi.’’" at bounding box center [414, 163] width 404 height 10
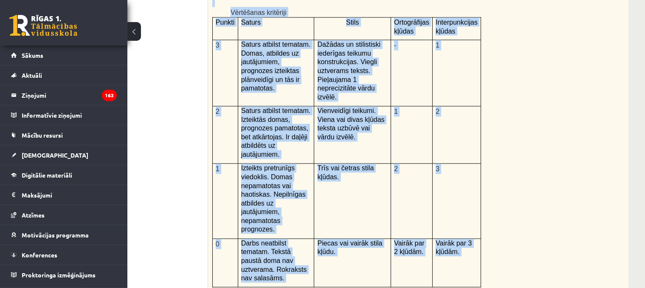
scroll to position [1932, 59]
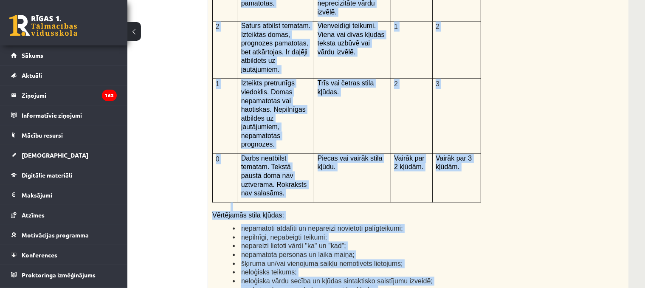
drag, startPoint x: 212, startPoint y: 85, endPoint x: 472, endPoint y: 198, distance: 283.7
click at [472, 198] on div "Kā doto citātu var attiecināt uz Tavu dzīvi? Uzraksti savu atbildi, nosaucot un…" at bounding box center [435, 82] width 455 height 441
copy div "Lo ipsu dolors ame consectetu ad Elit seddo? Eiusmodt inci utlabor, etdolore ma…"
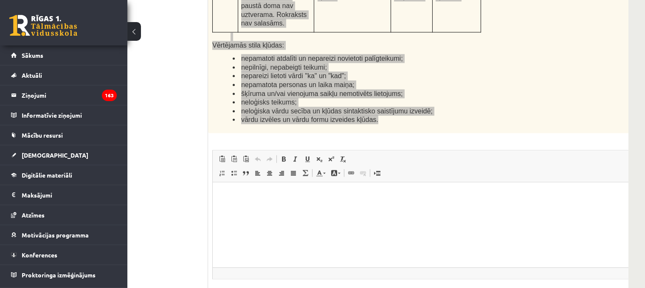
drag, startPoint x: 462, startPoint y: 355, endPoint x: 250, endPoint y: 240, distance: 240.9
click at [250, 208] on html at bounding box center [435, 195] width 446 height 26
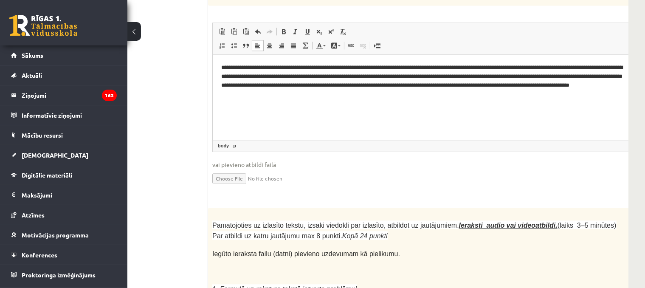
scroll to position [2272, 59]
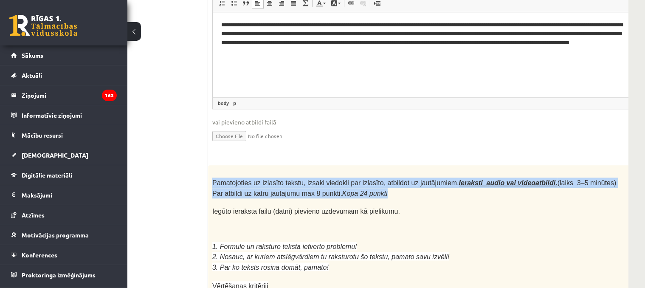
drag, startPoint x: 365, startPoint y: 94, endPoint x: 212, endPoint y: 85, distance: 153.2
click at [212, 178] on p "Pamatojoties uz izlasīto tekstu, izsaki viedokli par izlasīto, atbildot uz jaut…" at bounding box center [414, 188] width 404 height 21
click at [207, 71] on div at bounding box center [207, 71] width 0 height 0
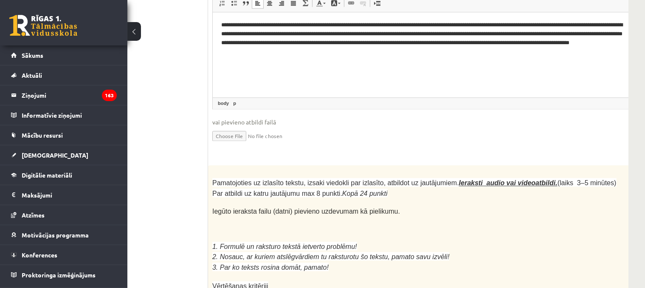
click at [292, 233] on p at bounding box center [414, 237] width 404 height 8
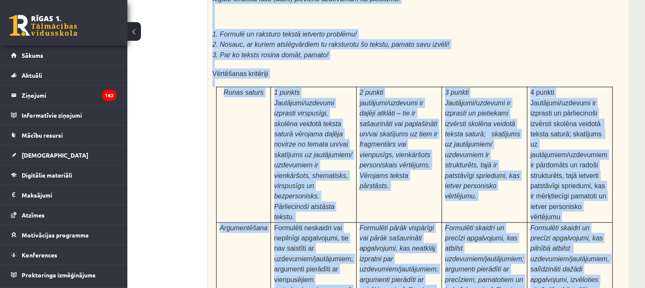
scroll to position [2569, 59]
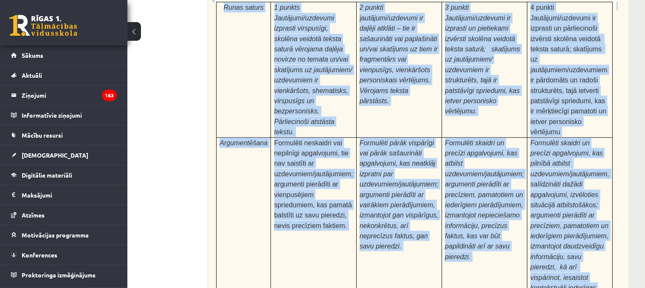
drag, startPoint x: 212, startPoint y: 83, endPoint x: 579, endPoint y: 198, distance: 384.1
click at [579, 198] on div "24p Pamatojoties uz izlasīto tekstu, izsaki viedokli par izlasīto, atbildot uz …" at bounding box center [435, 195] width 455 height 655
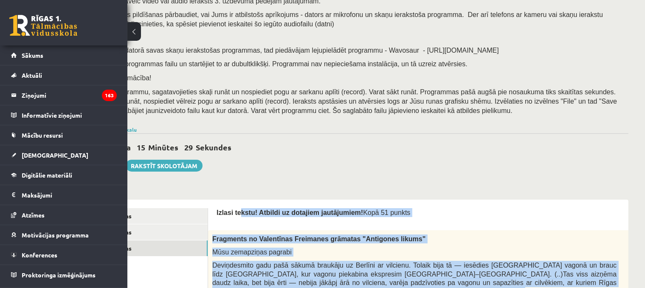
scroll to position [110, 59]
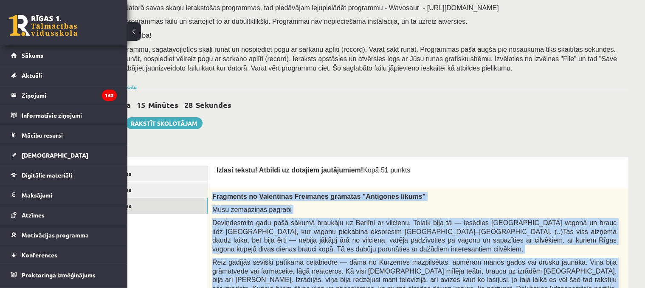
drag, startPoint x: 370, startPoint y: 131, endPoint x: 211, endPoint y: 195, distance: 171.8
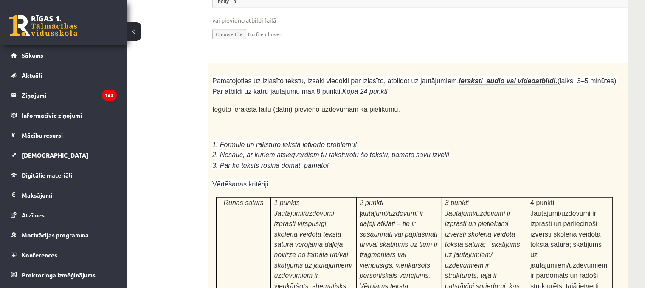
scroll to position [2690, 59]
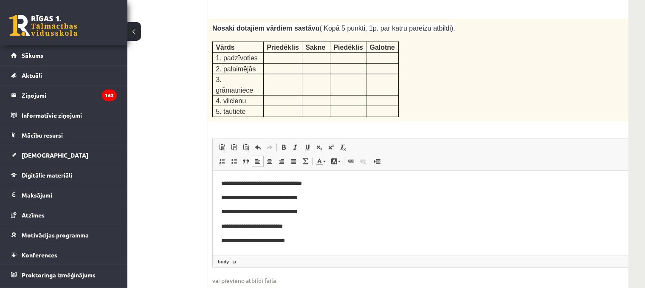
scroll to position [1118, 59]
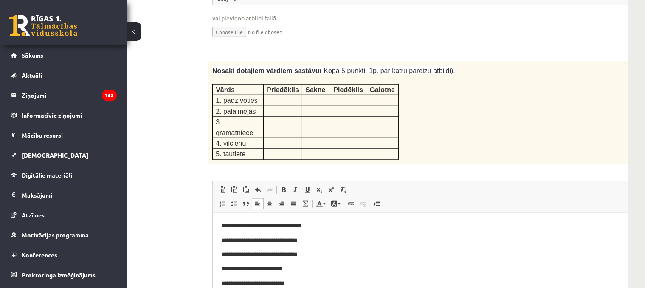
click at [272, 270] on p "**********" at bounding box center [424, 268] width 407 height 9
click at [265, 268] on p "**********" at bounding box center [424, 268] width 407 height 9
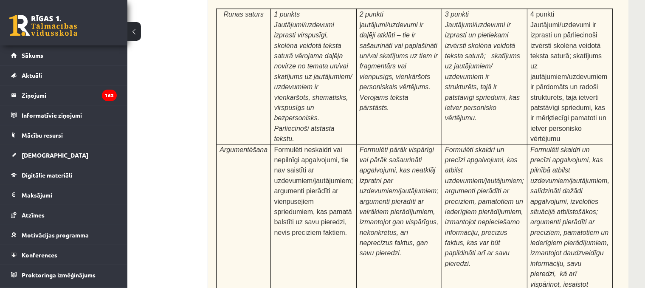
scroll to position [2690, 59]
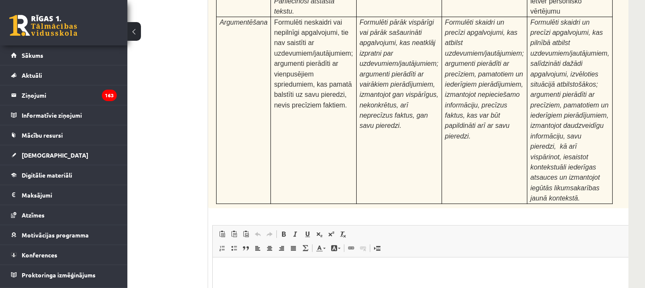
type input "**********"
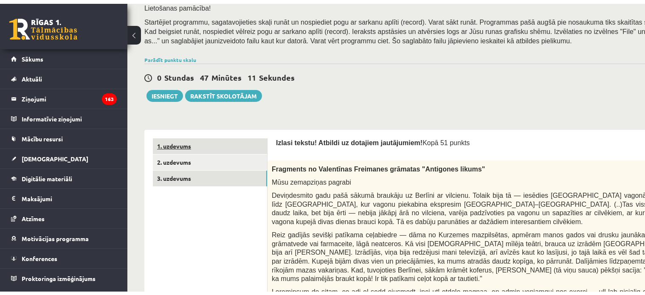
scroll to position [184, 0]
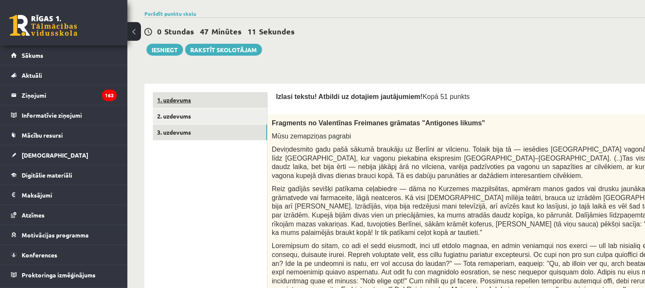
click at [175, 104] on link "1. uzdevums" at bounding box center [210, 100] width 114 height 16
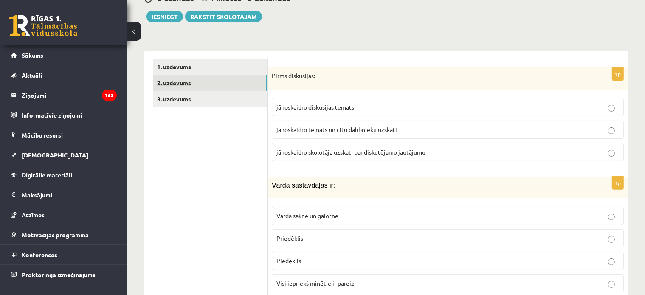
click at [177, 78] on link "2. uzdevums" at bounding box center [210, 83] width 114 height 16
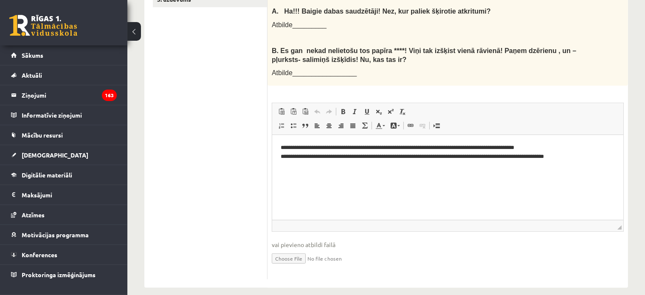
scroll to position [28, 0]
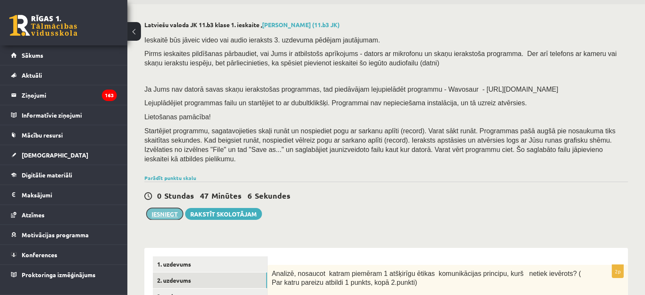
click at [167, 208] on button "Iesniegt" at bounding box center [165, 214] width 37 height 12
